Goal: Complete application form

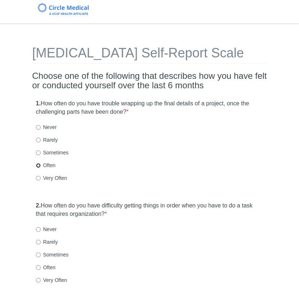
click at [39, 164] on input "Often" at bounding box center [38, 165] width 5 height 5
radio input "true"
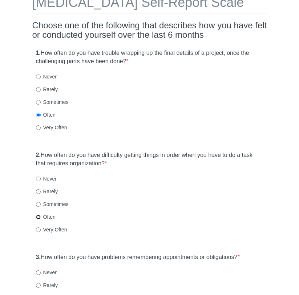
click at [38, 217] on input "Often" at bounding box center [38, 216] width 5 height 5
radio input "true"
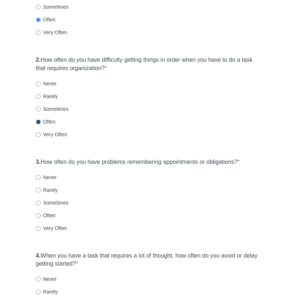
scroll to position [149, 0]
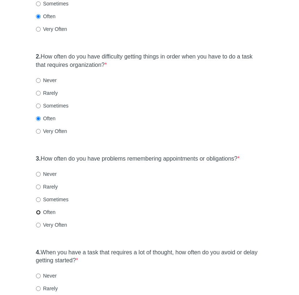
click at [39, 213] on input "Often" at bounding box center [38, 212] width 5 height 5
radio input "true"
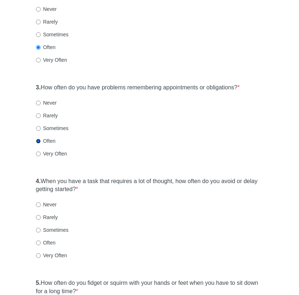
scroll to position [236, 0]
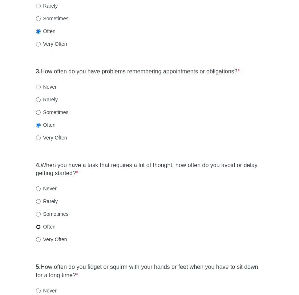
click at [39, 225] on input "Often" at bounding box center [38, 226] width 5 height 5
radio input "true"
click at [41, 138] on label "Very Often" at bounding box center [51, 137] width 31 height 7
click at [41, 138] on input "Very Often" at bounding box center [38, 137] width 5 height 5
radio input "true"
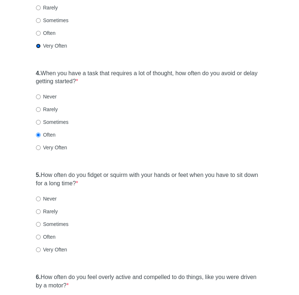
scroll to position [331, 0]
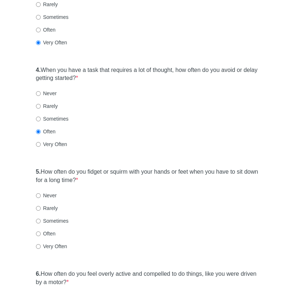
click at [52, 232] on label "Often" at bounding box center [46, 233] width 20 height 7
click at [41, 232] on input "Often" at bounding box center [38, 233] width 5 height 5
radio input "true"
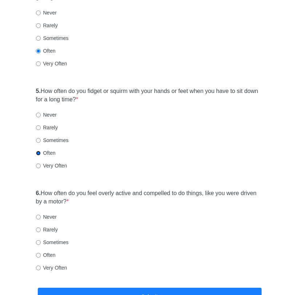
scroll to position [414, 0]
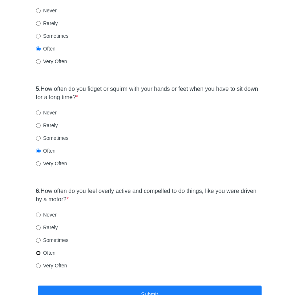
click at [39, 253] on input "Often" at bounding box center [38, 252] width 5 height 5
radio input "true"
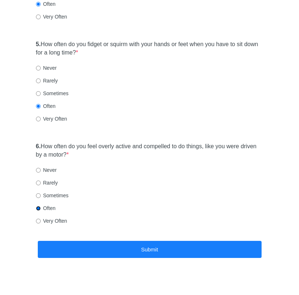
scroll to position [465, 0]
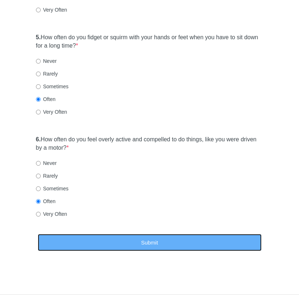
click at [63, 245] on button "Submit" at bounding box center [150, 242] width 224 height 17
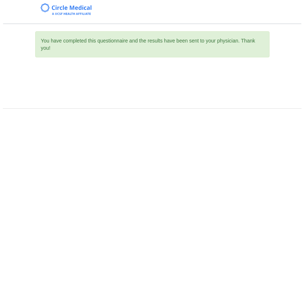
scroll to position [0, 0]
